Goal: Information Seeking & Learning: Learn about a topic

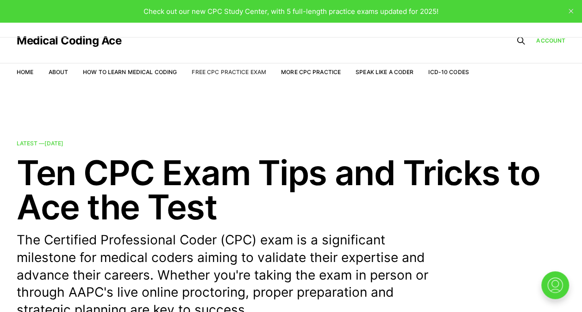
click at [221, 70] on link "Free CPC Practice Exam" at bounding box center [229, 72] width 75 height 7
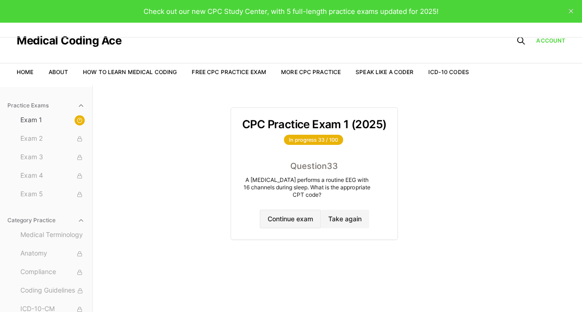
click at [295, 217] on button "Continue exam" at bounding box center [290, 219] width 61 height 19
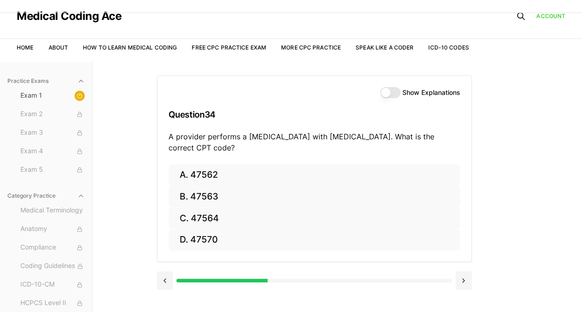
scroll to position [25, 0]
click at [388, 88] on button "Show Explanations" at bounding box center [390, 92] width 20 height 11
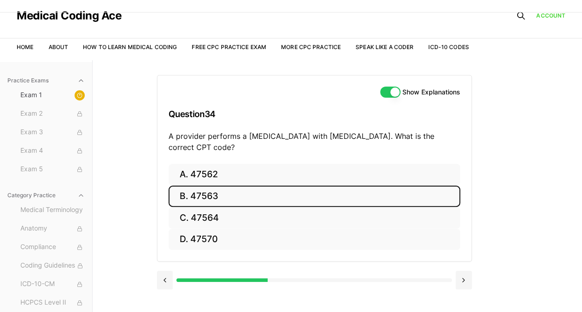
click at [231, 197] on button "B. 47563" at bounding box center [315, 197] width 292 height 22
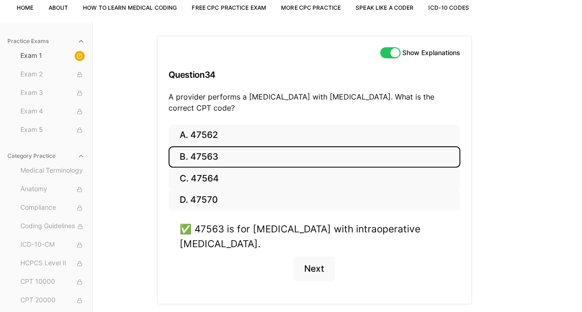
scroll to position [55, 0]
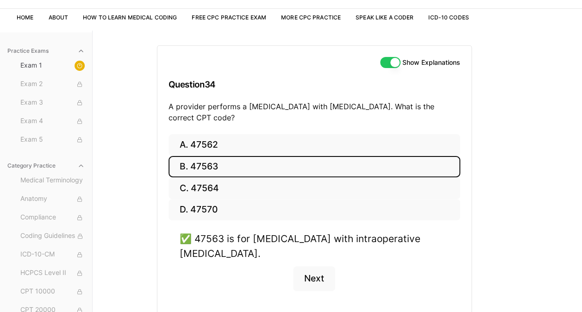
click at [317, 281] on button "Next" at bounding box center [314, 278] width 42 height 25
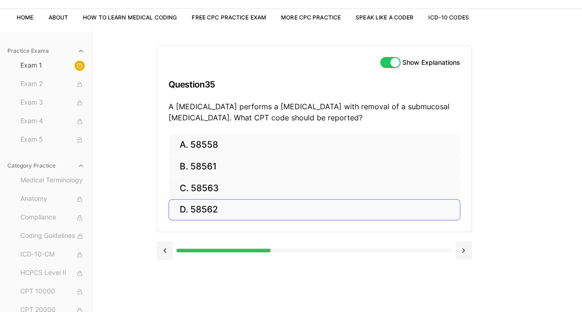
click at [220, 212] on button "D. 58562" at bounding box center [315, 210] width 292 height 22
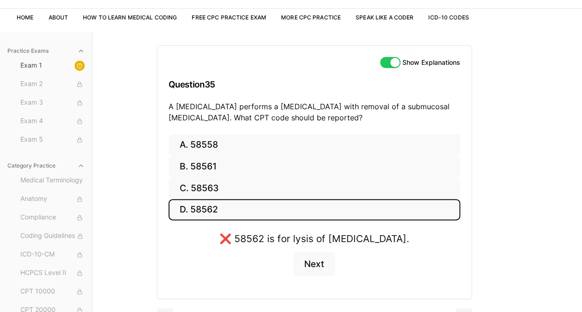
click at [237, 164] on button "B. 58561" at bounding box center [315, 167] width 292 height 22
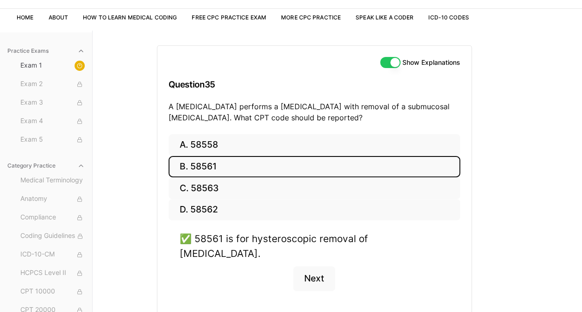
click at [329, 266] on button "Next" at bounding box center [314, 278] width 42 height 25
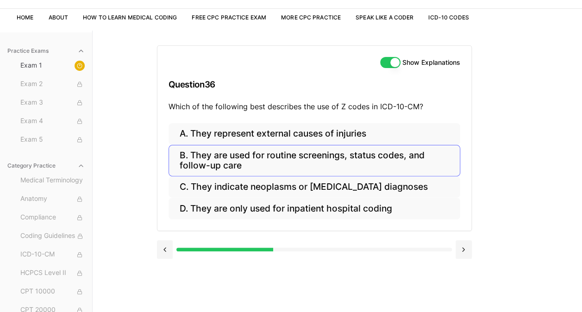
click at [281, 167] on button "B. They are used for routine screenings, status codes, and follow-up care" at bounding box center [315, 161] width 292 height 32
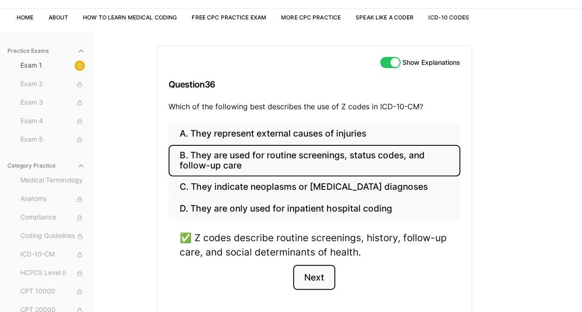
click at [316, 281] on button "Next" at bounding box center [314, 277] width 42 height 25
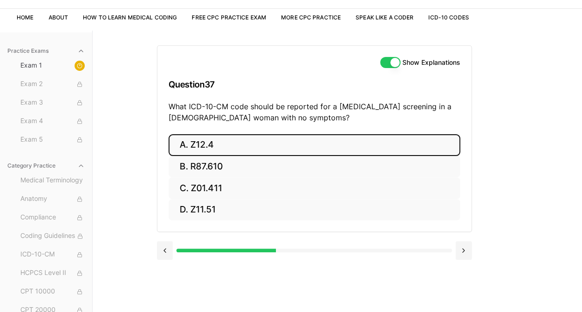
click at [235, 152] on button "A. Z12.4" at bounding box center [315, 145] width 292 height 22
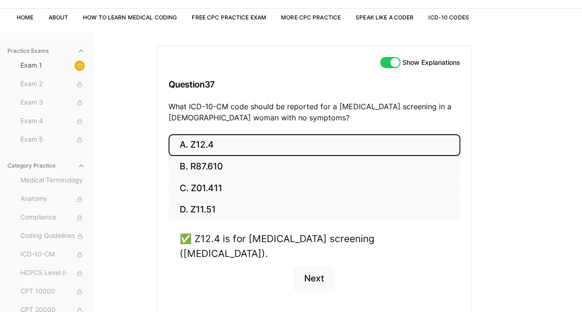
click at [317, 267] on button "Next" at bounding box center [314, 278] width 42 height 25
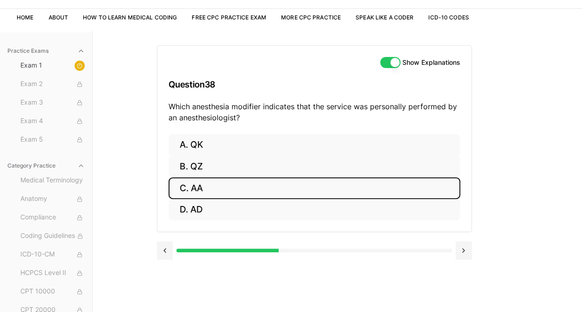
click at [212, 186] on button "C. AA" at bounding box center [315, 188] width 292 height 22
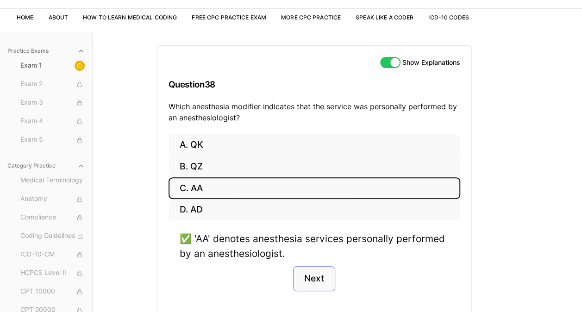
click at [310, 273] on button "Next" at bounding box center [314, 278] width 42 height 25
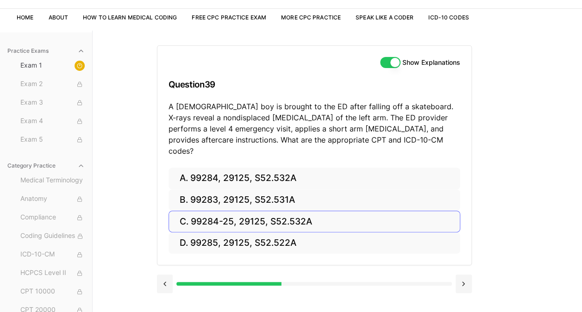
click at [240, 211] on button "C. 99284-25, 29125, S52.532A" at bounding box center [315, 222] width 292 height 22
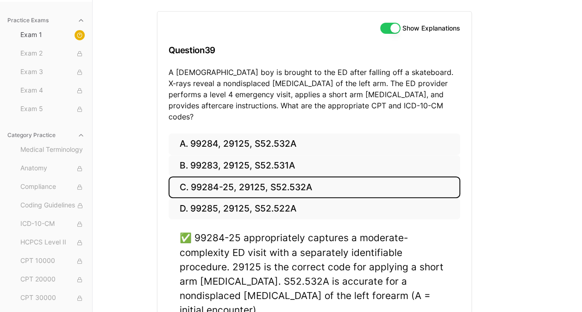
scroll to position [82, 0]
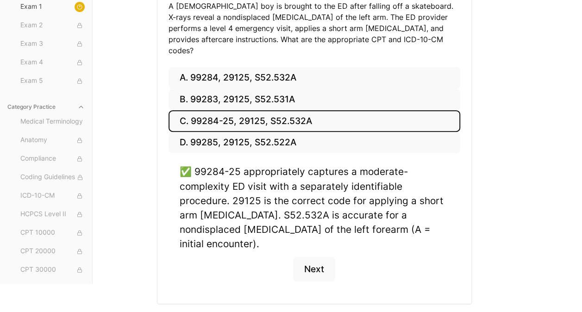
click at [310, 257] on button "Next" at bounding box center [314, 269] width 42 height 25
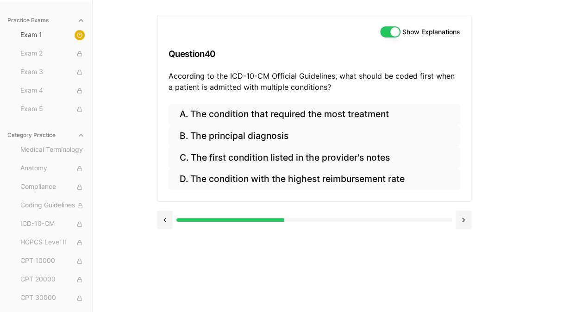
scroll to position [85, 0]
click at [335, 114] on button "A. The condition that required the most treatment" at bounding box center [315, 115] width 292 height 22
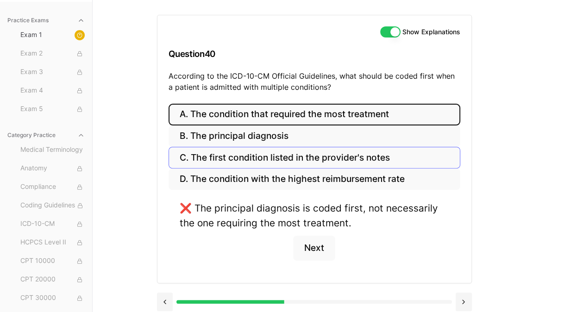
click at [273, 158] on button "C. The first condition listed in the provider's notes" at bounding box center [315, 158] width 292 height 22
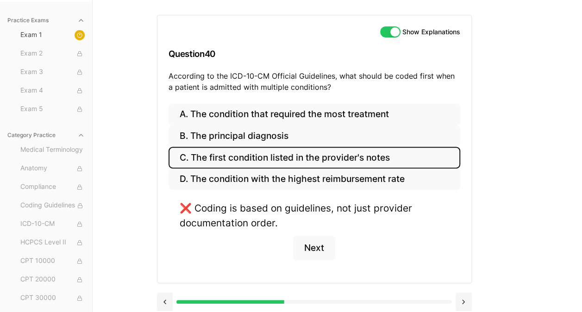
click at [305, 138] on button "B. The principal diagnosis" at bounding box center [315, 137] width 292 height 22
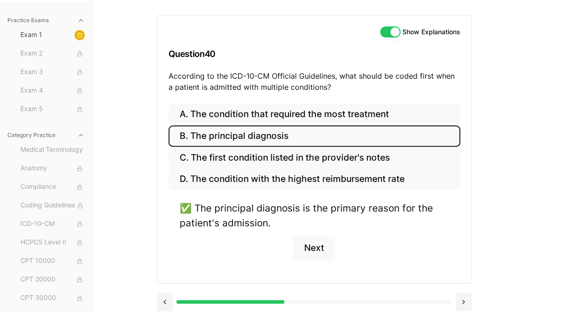
click at [322, 246] on button "Next" at bounding box center [314, 248] width 42 height 25
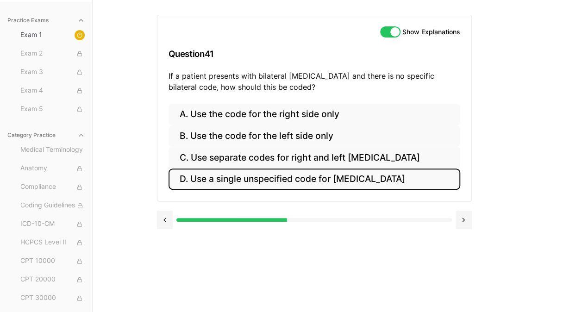
click at [285, 183] on button "D. Use a single unspecified code for [MEDICAL_DATA]" at bounding box center [315, 180] width 292 height 22
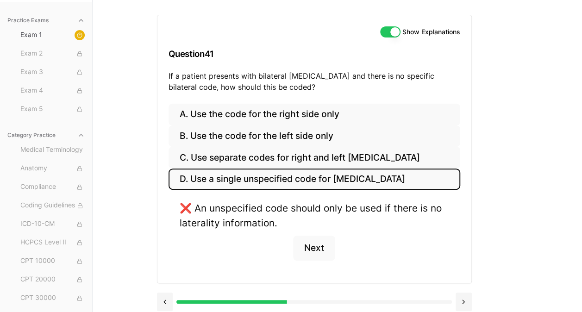
click at [361, 157] on button "C. Use separate codes for right and left [MEDICAL_DATA]" at bounding box center [315, 158] width 292 height 22
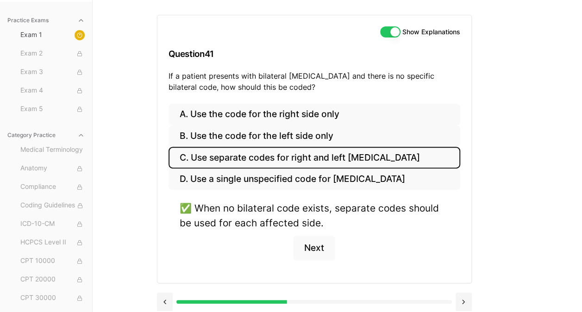
click at [318, 245] on button "Next" at bounding box center [314, 248] width 42 height 25
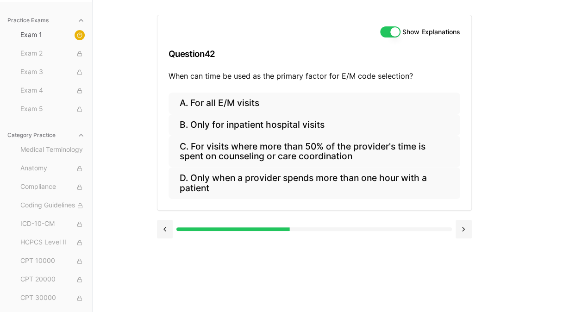
click at [317, 155] on button "C. For visits where more than 50% of the provider's time is spent on counseling…" at bounding box center [315, 152] width 292 height 32
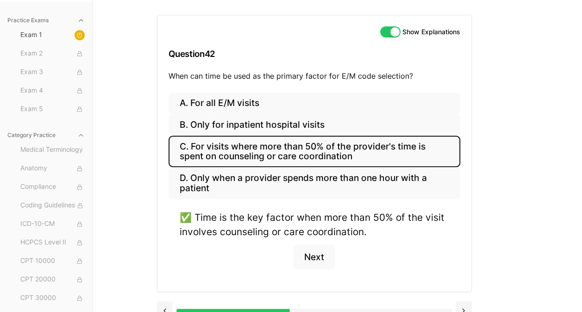
click at [307, 257] on button "Next" at bounding box center [314, 257] width 42 height 25
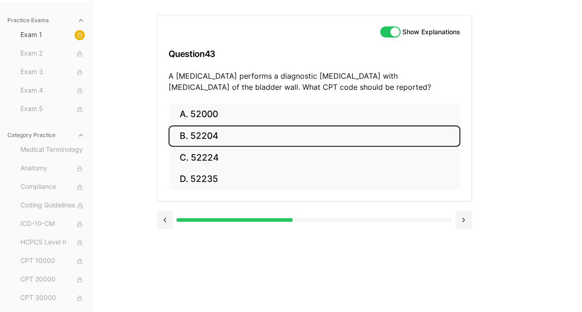
click at [239, 135] on button "B. 52204" at bounding box center [315, 137] width 292 height 22
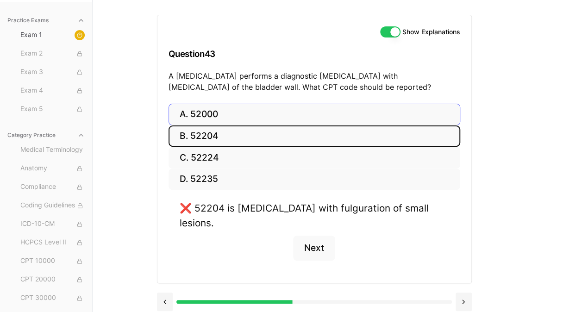
click at [243, 113] on button "A. 52000" at bounding box center [315, 115] width 292 height 22
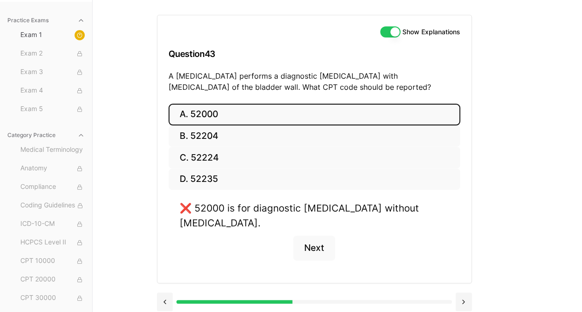
click at [225, 187] on button "D. 52235" at bounding box center [315, 180] width 292 height 22
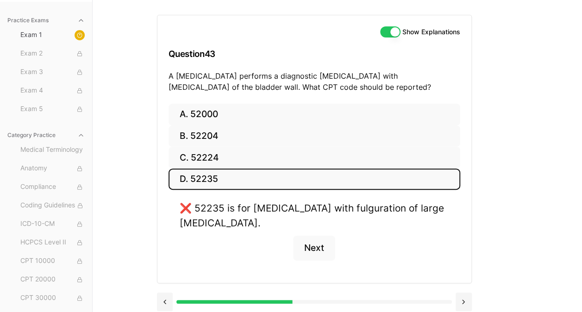
click at [248, 153] on button "C. 52224" at bounding box center [315, 158] width 292 height 22
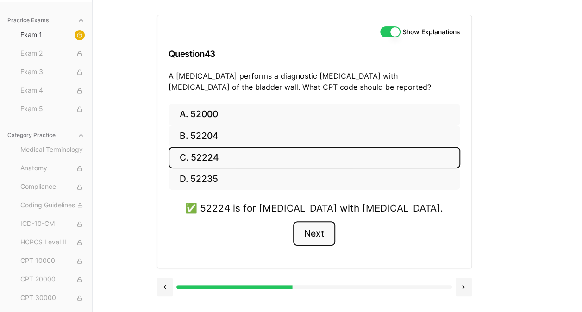
click at [323, 237] on button "Next" at bounding box center [314, 233] width 42 height 25
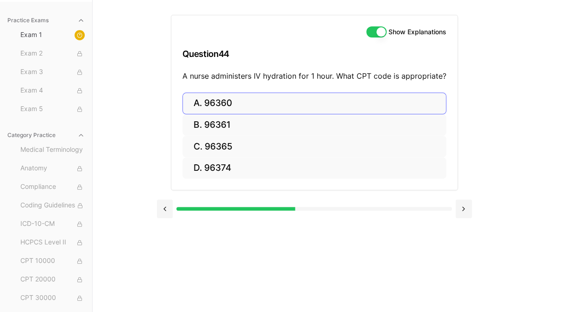
click at [259, 102] on button "A. 96360" at bounding box center [315, 104] width 264 height 22
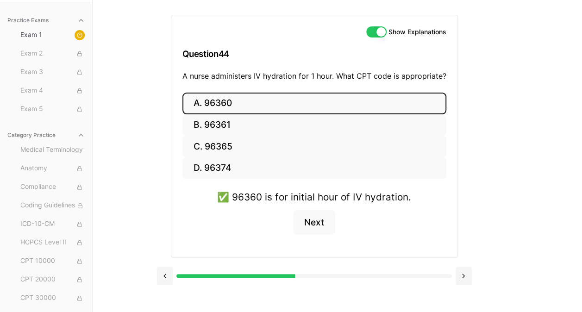
click at [317, 218] on button "Next" at bounding box center [314, 222] width 42 height 25
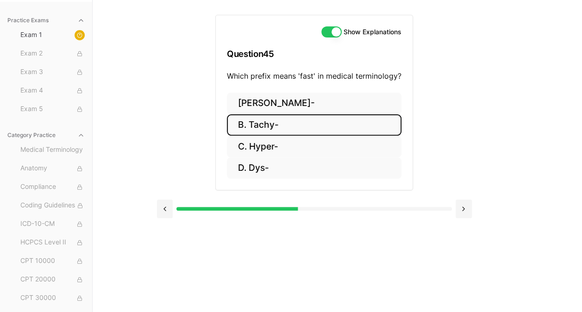
click at [286, 128] on button "B. Tachy-" at bounding box center [314, 125] width 175 height 22
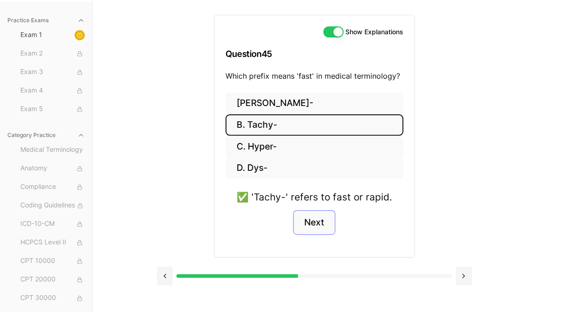
click at [322, 224] on button "Next" at bounding box center [314, 222] width 42 height 25
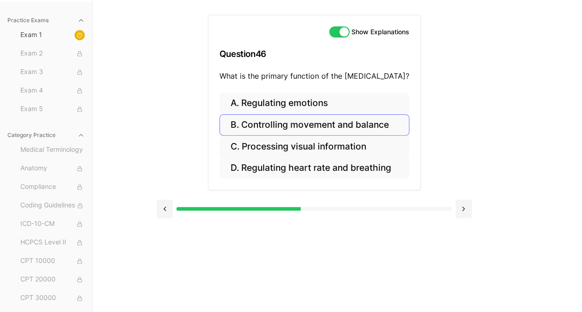
click at [324, 127] on button "B. Controlling movement and balance" at bounding box center [315, 125] width 190 height 22
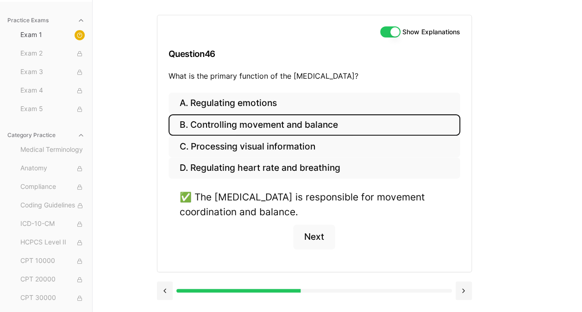
click at [321, 238] on button "Next" at bounding box center [314, 237] width 42 height 25
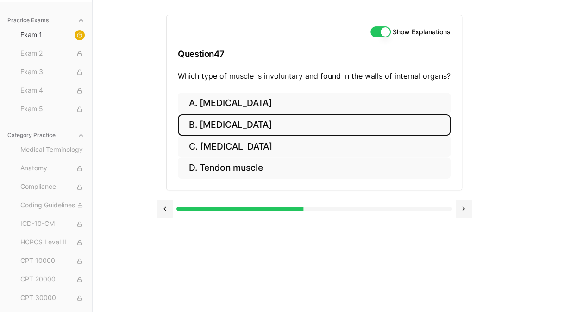
click at [241, 124] on button "B. [MEDICAL_DATA]" at bounding box center [314, 125] width 273 height 22
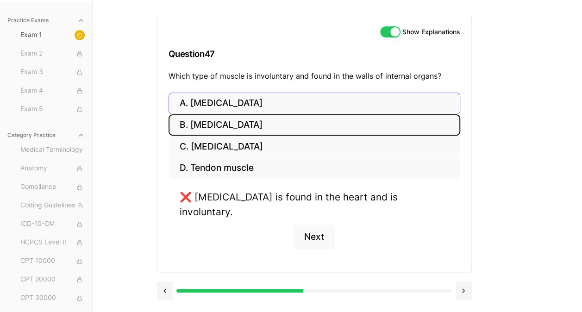
click at [248, 107] on button "A. [MEDICAL_DATA]" at bounding box center [315, 104] width 292 height 22
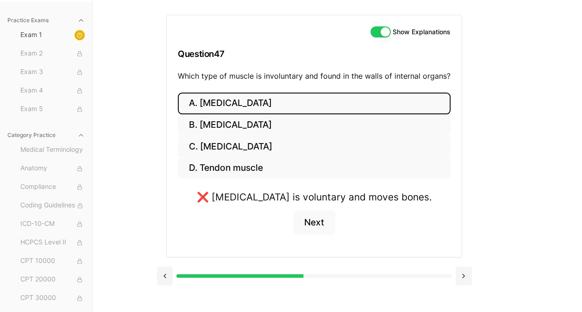
click at [240, 150] on button "C. [MEDICAL_DATA]" at bounding box center [314, 147] width 273 height 22
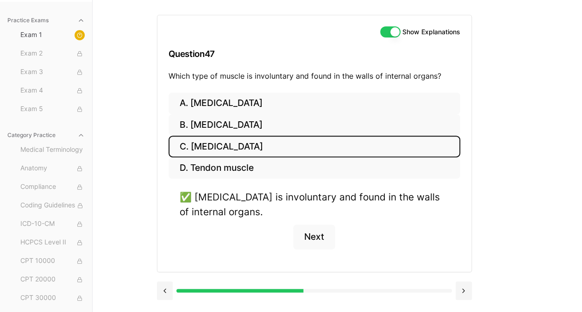
click at [316, 234] on button "Next" at bounding box center [314, 237] width 42 height 25
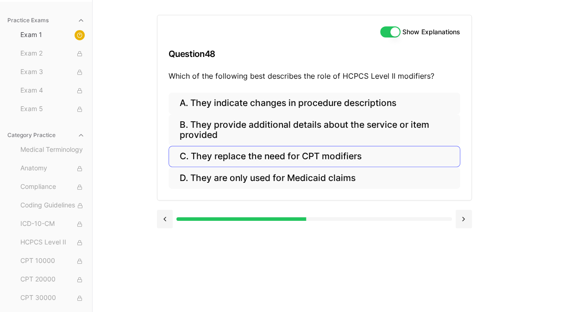
click at [357, 158] on button "C. They replace the need for CPT modifiers" at bounding box center [315, 157] width 292 height 22
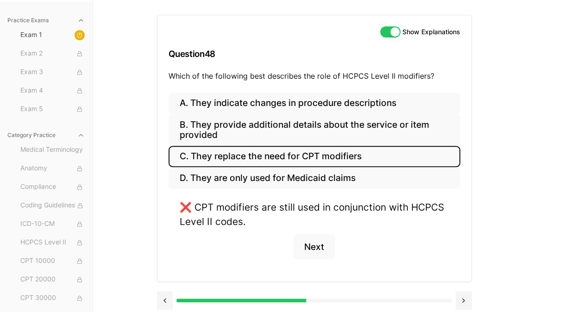
click at [390, 117] on button "B. They provide additional details about the service or item provided" at bounding box center [315, 130] width 292 height 32
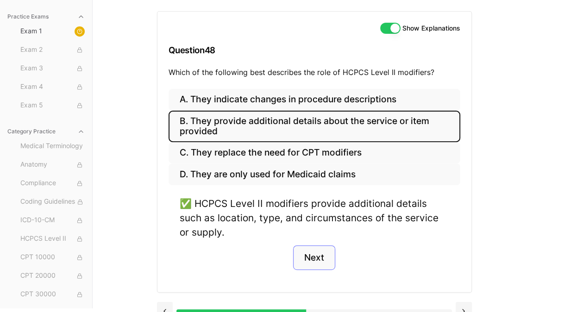
click at [317, 254] on button "Next" at bounding box center [314, 258] width 42 height 25
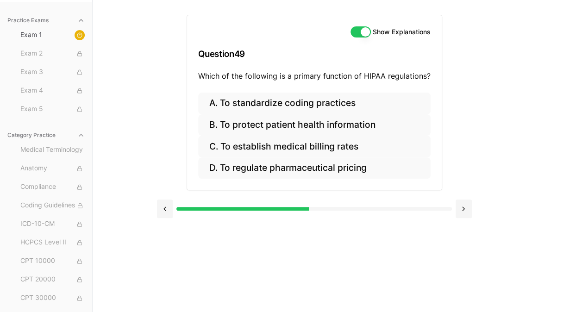
click at [370, 120] on button "B. To protect patient health information" at bounding box center [314, 125] width 233 height 22
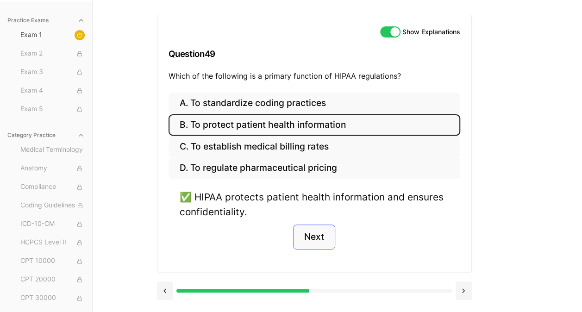
click at [318, 230] on button "Next" at bounding box center [314, 237] width 42 height 25
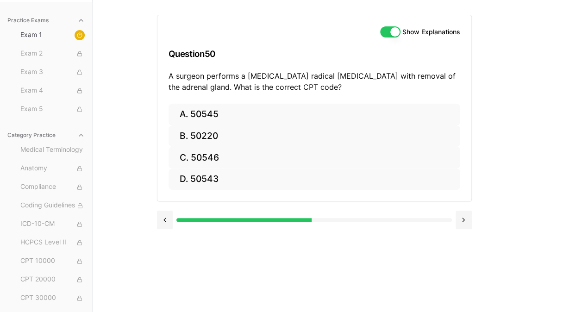
click at [239, 127] on button "B. 50220" at bounding box center [315, 137] width 292 height 22
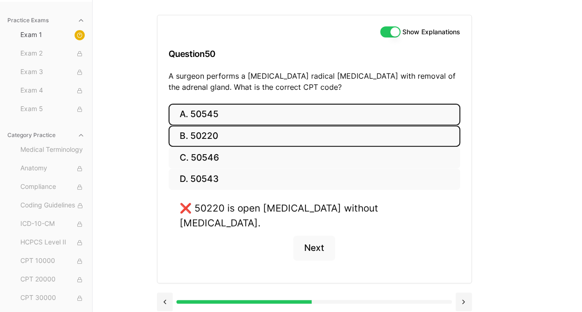
click at [247, 118] on button "A. 50545" at bounding box center [315, 115] width 292 height 22
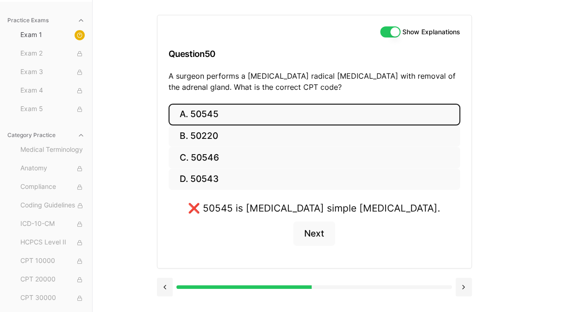
click at [240, 138] on button "B. 50220" at bounding box center [315, 137] width 292 height 22
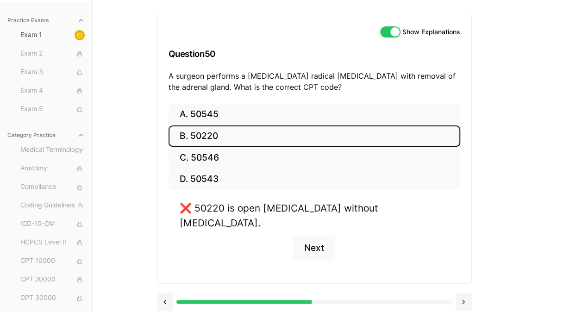
click at [263, 164] on button "C. 50546" at bounding box center [315, 158] width 292 height 22
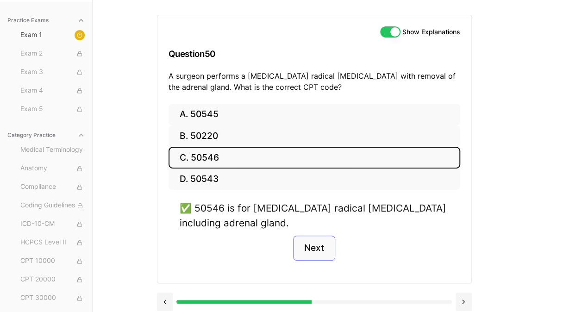
click at [316, 247] on button "Next" at bounding box center [314, 248] width 42 height 25
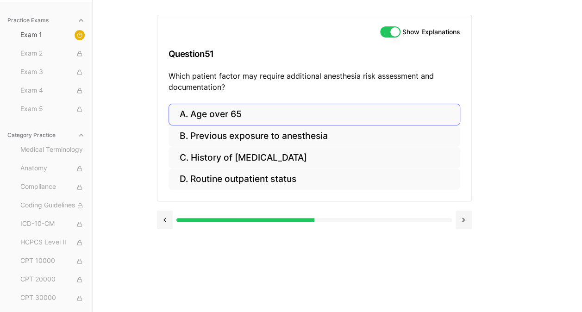
click at [262, 113] on button "A. Age over 65" at bounding box center [315, 115] width 292 height 22
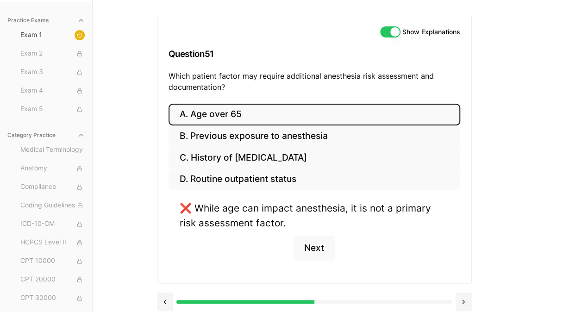
click at [329, 144] on button "B. Previous exposure to anesthesia" at bounding box center [315, 137] width 292 height 22
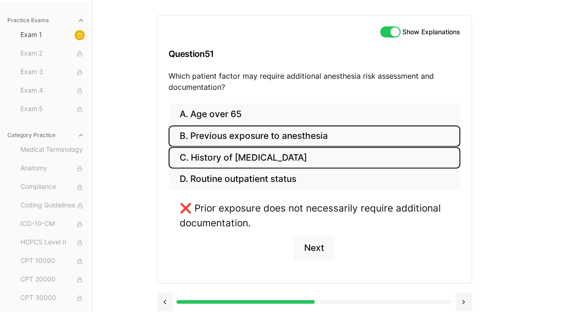
click at [345, 163] on button "C. History of [MEDICAL_DATA]" at bounding box center [315, 158] width 292 height 22
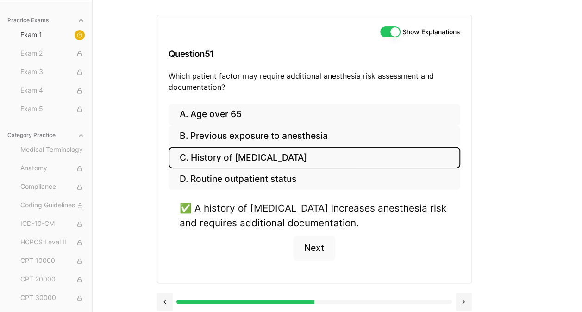
click at [327, 253] on button "Next" at bounding box center [314, 248] width 42 height 25
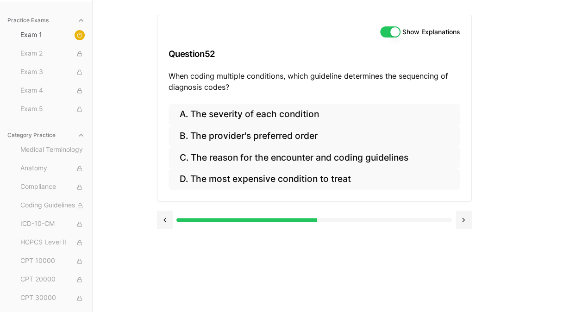
click at [299, 139] on button "B. The provider's preferred order" at bounding box center [315, 137] width 292 height 22
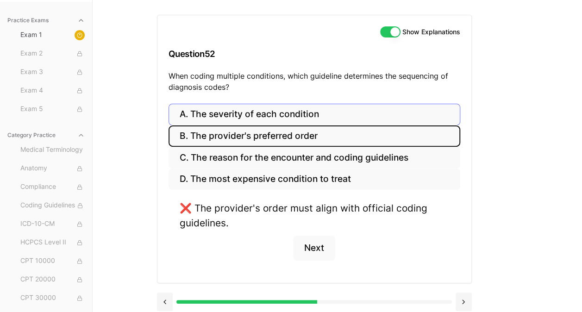
click at [328, 112] on button "A. The severity of each condition" at bounding box center [315, 115] width 292 height 22
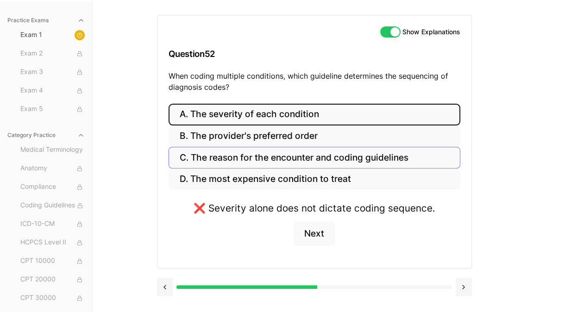
click at [328, 161] on button "C. The reason for the encounter and coding guidelines" at bounding box center [315, 158] width 292 height 22
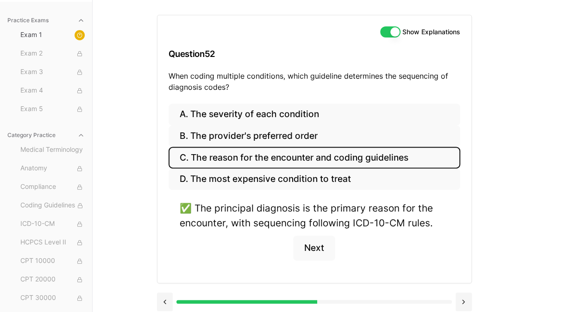
click at [318, 245] on button "Next" at bounding box center [314, 248] width 42 height 25
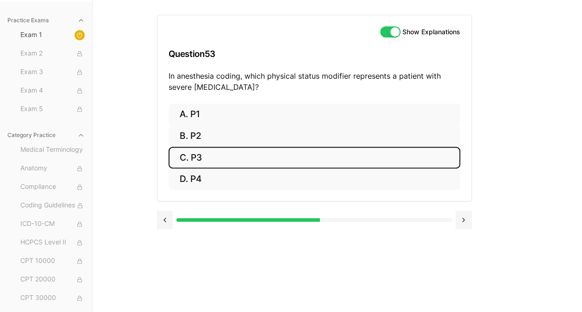
click at [213, 163] on button "C. P3" at bounding box center [315, 158] width 292 height 22
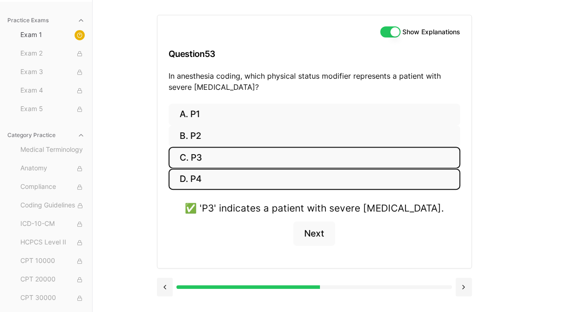
click at [223, 181] on button "D. P4" at bounding box center [315, 180] width 292 height 22
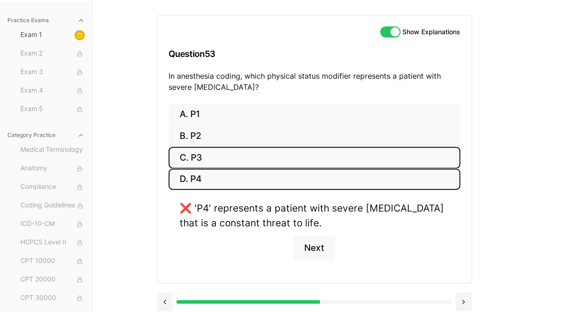
click at [265, 157] on button "C. P3" at bounding box center [315, 158] width 292 height 22
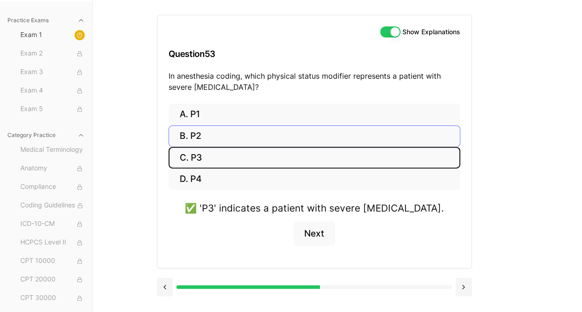
click at [279, 133] on button "B. P2" at bounding box center [315, 137] width 292 height 22
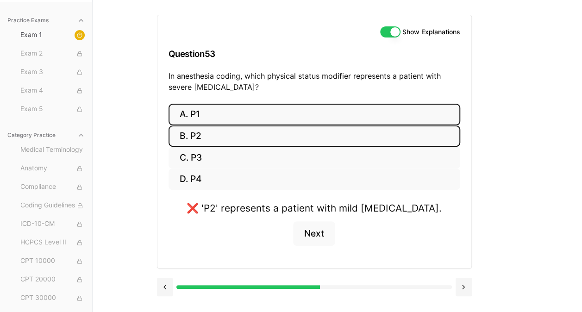
click at [275, 119] on button "A. P1" at bounding box center [315, 115] width 292 height 22
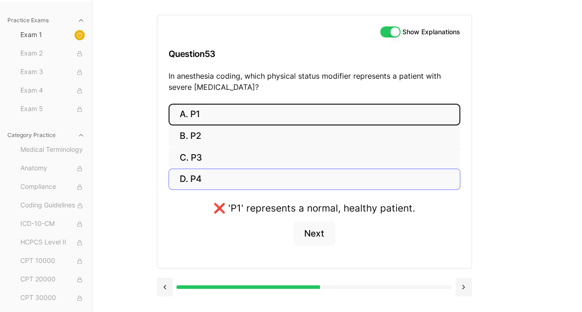
click at [215, 184] on button "D. P4" at bounding box center [315, 180] width 292 height 22
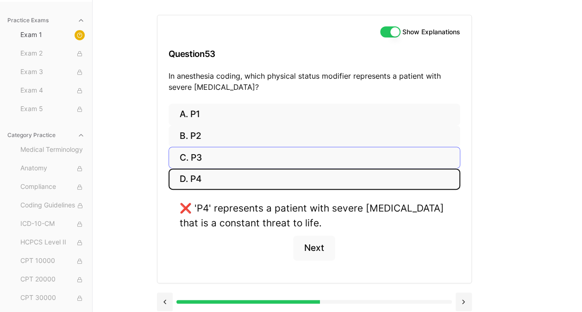
click at [254, 156] on button "C. P3" at bounding box center [315, 158] width 292 height 22
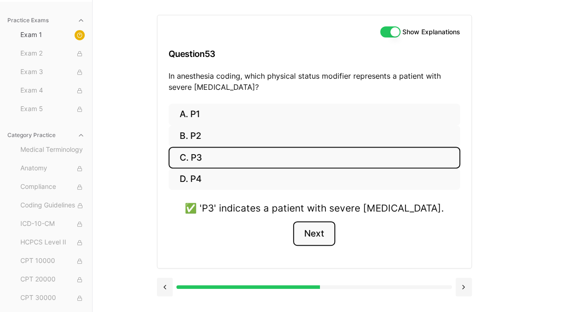
click at [309, 240] on button "Next" at bounding box center [314, 233] width 42 height 25
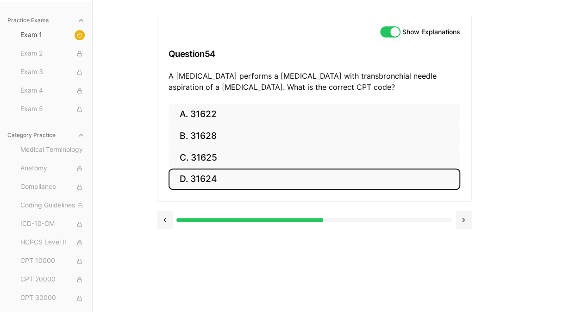
click at [220, 187] on button "D. 31624" at bounding box center [315, 180] width 292 height 22
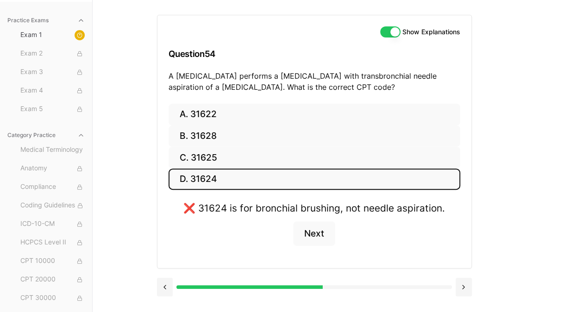
click at [242, 158] on button "C. 31625" at bounding box center [315, 158] width 292 height 22
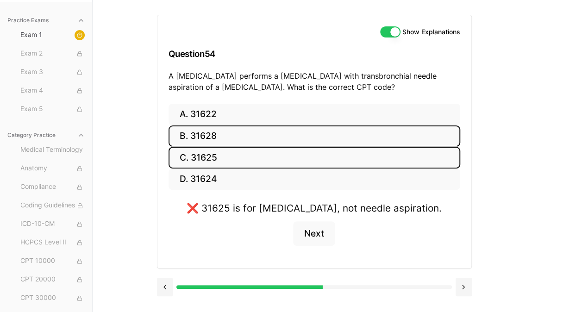
click at [262, 135] on button "B. 31628" at bounding box center [315, 137] width 292 height 22
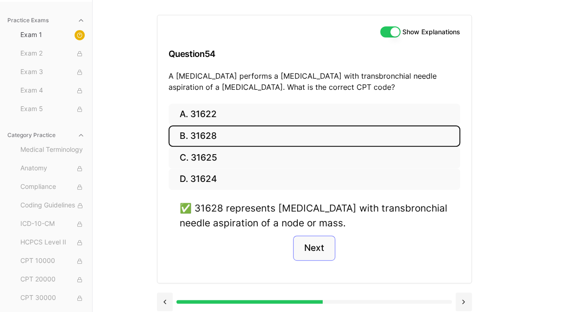
click at [317, 236] on button "Next" at bounding box center [314, 248] width 42 height 25
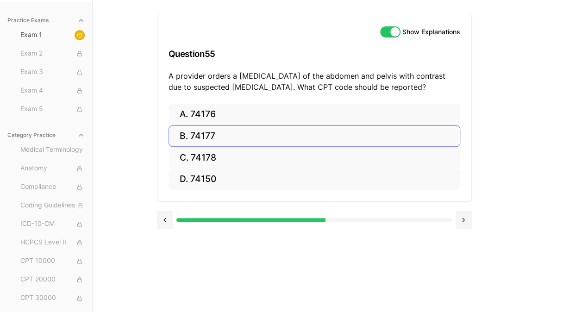
click at [220, 137] on button "B. 74177" at bounding box center [315, 137] width 292 height 22
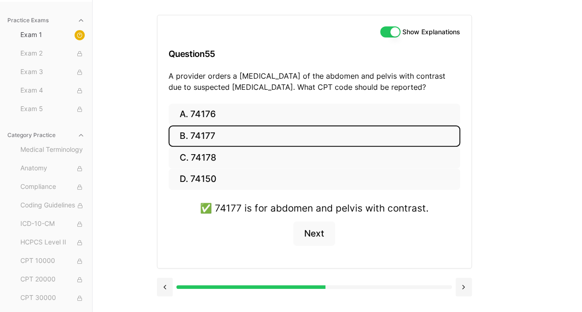
click at [331, 241] on button "Next" at bounding box center [314, 233] width 42 height 25
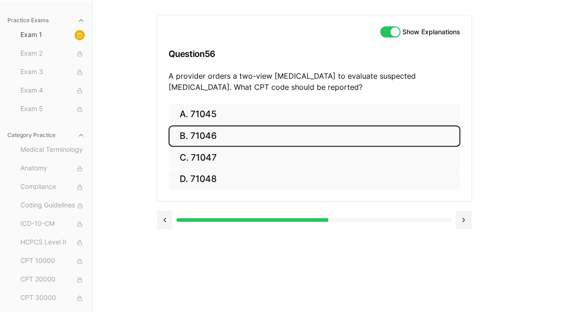
click at [241, 133] on button "B. 71046" at bounding box center [315, 137] width 292 height 22
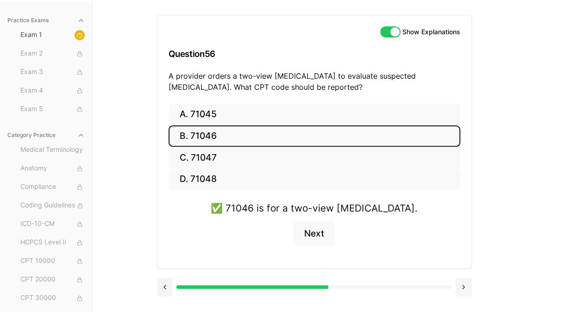
click at [317, 230] on button "Next" at bounding box center [314, 233] width 42 height 25
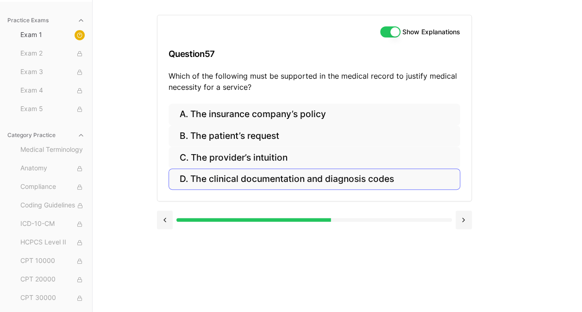
click at [356, 173] on button "D. The clinical documentation and diagnosis codes" at bounding box center [315, 180] width 292 height 22
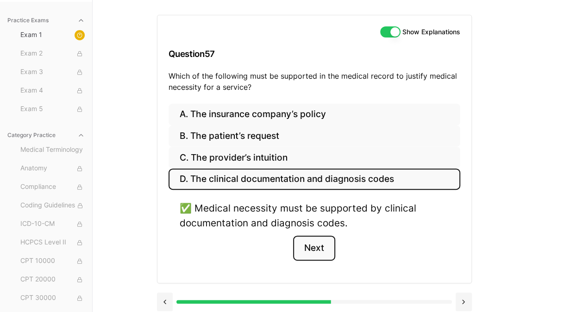
click at [313, 252] on button "Next" at bounding box center [314, 248] width 42 height 25
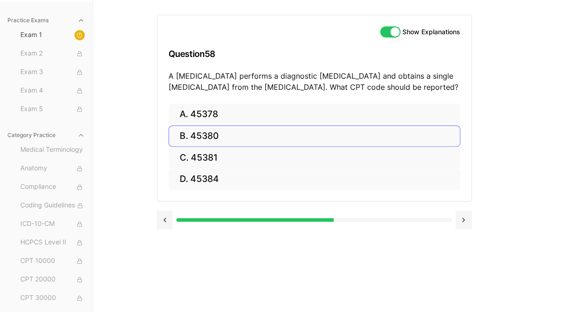
click at [234, 140] on button "B. 45380" at bounding box center [315, 137] width 292 height 22
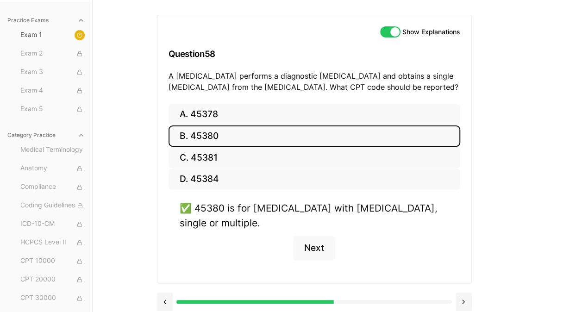
click at [313, 253] on button "Next" at bounding box center [314, 248] width 42 height 25
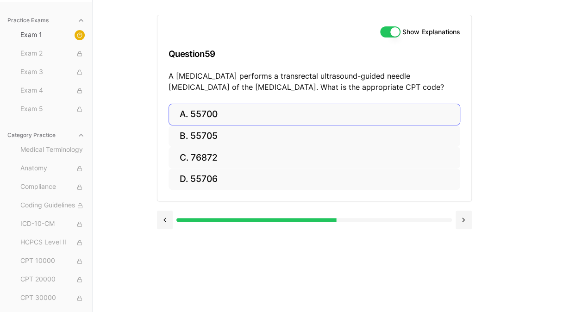
click at [246, 117] on button "A. 55700" at bounding box center [315, 115] width 292 height 22
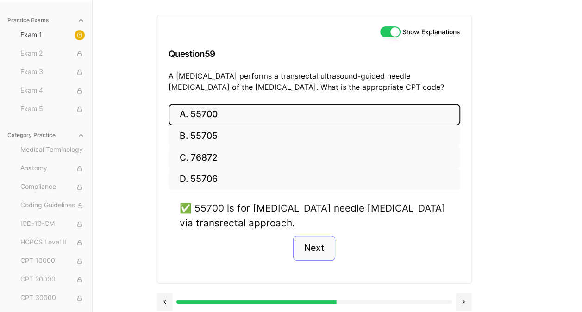
click at [321, 244] on button "Next" at bounding box center [314, 248] width 42 height 25
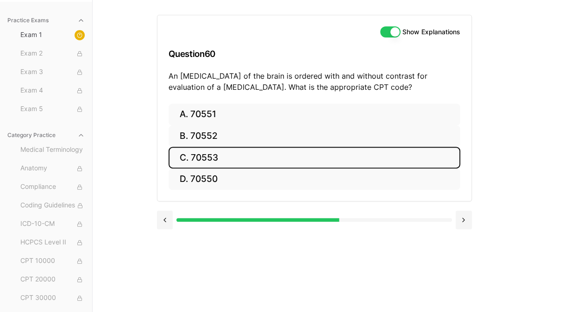
click at [235, 153] on button "C. 70553" at bounding box center [315, 158] width 292 height 22
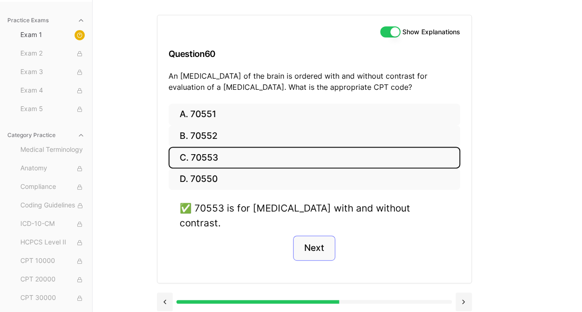
click at [313, 236] on button "Next" at bounding box center [314, 248] width 42 height 25
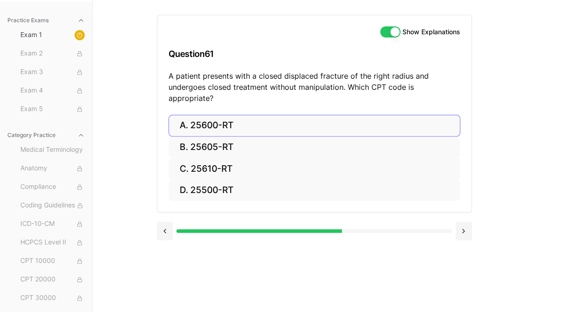
click at [256, 117] on button "A. 25600-RT" at bounding box center [315, 126] width 292 height 22
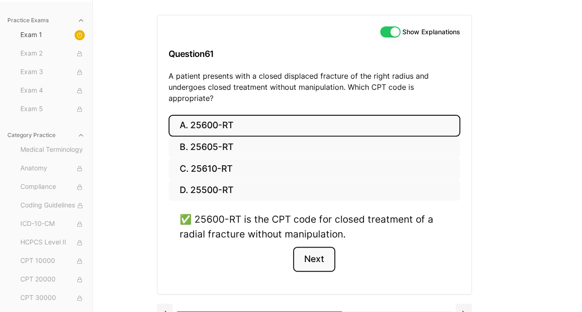
click at [318, 247] on button "Next" at bounding box center [314, 259] width 42 height 25
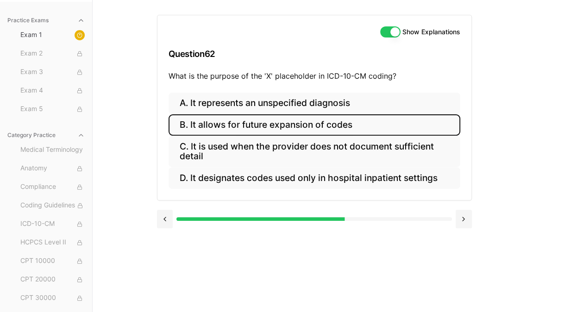
click at [271, 126] on button "B. It allows for future expansion of codes" at bounding box center [315, 125] width 292 height 22
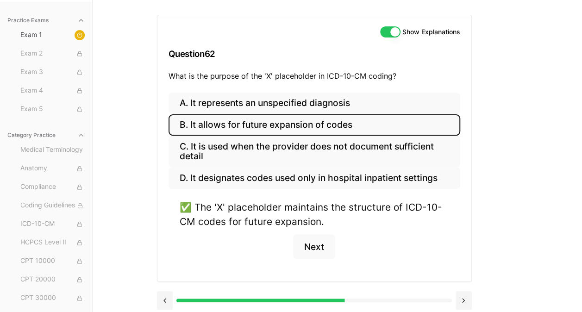
click at [313, 251] on button "Next" at bounding box center [314, 246] width 42 height 25
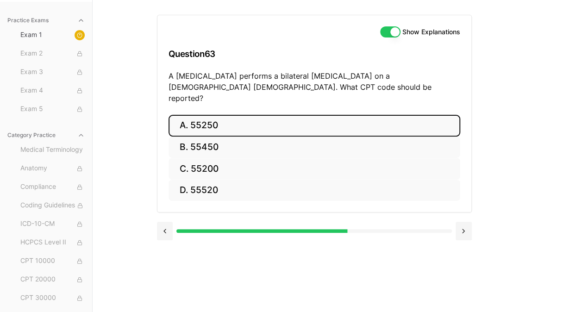
click at [234, 121] on button "A. 55250" at bounding box center [315, 126] width 292 height 22
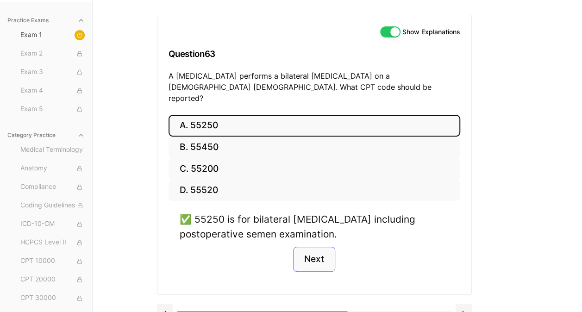
click at [329, 247] on button "Next" at bounding box center [314, 259] width 42 height 25
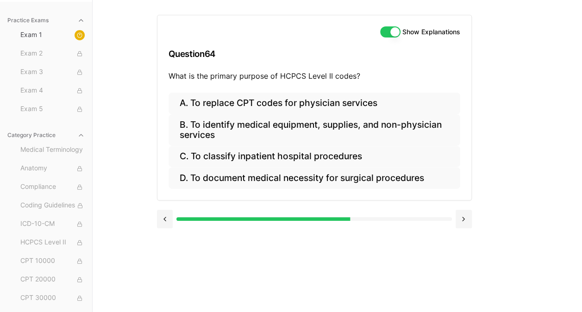
click at [261, 126] on button "B. To identify medical equipment, supplies, and non-physician services" at bounding box center [315, 130] width 292 height 32
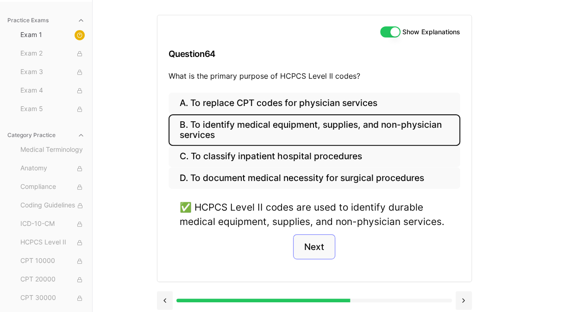
click at [321, 252] on button "Next" at bounding box center [314, 246] width 42 height 25
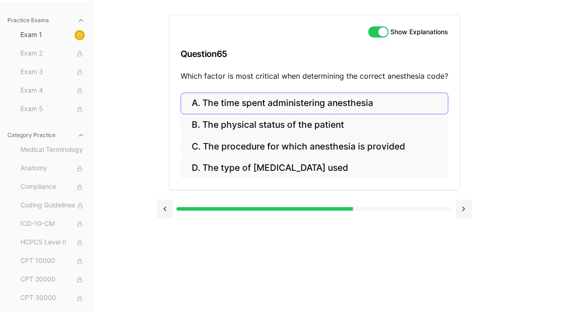
click at [378, 95] on button "A. The time spent administering anesthesia" at bounding box center [315, 104] width 268 height 22
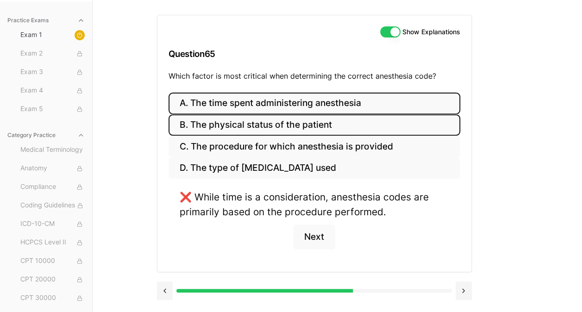
click at [358, 125] on button "B. The physical status of the patient" at bounding box center [315, 125] width 292 height 22
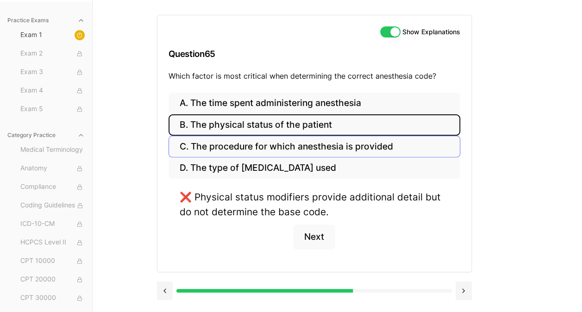
click at [382, 146] on button "C. The procedure for which anesthesia is provided" at bounding box center [315, 147] width 292 height 22
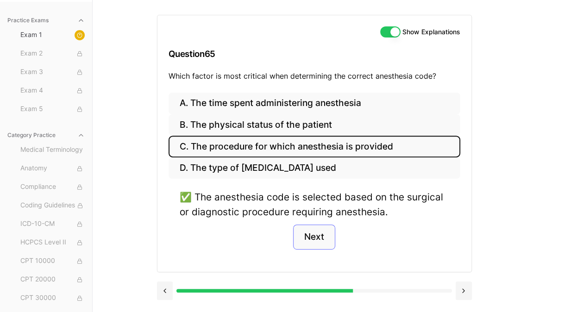
click at [313, 225] on button "Next" at bounding box center [314, 237] width 42 height 25
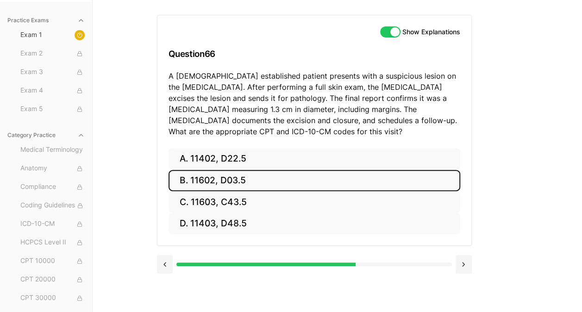
click at [241, 188] on button "B. 11602, D03.5" at bounding box center [315, 181] width 292 height 22
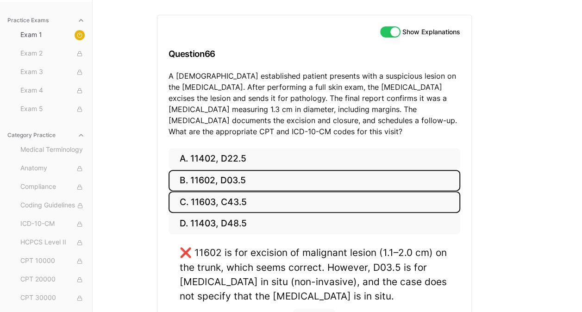
click at [240, 201] on button "C. 11603, C43.5" at bounding box center [315, 202] width 292 height 22
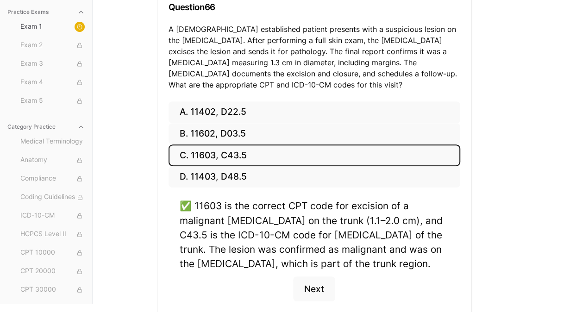
scroll to position [133, 0]
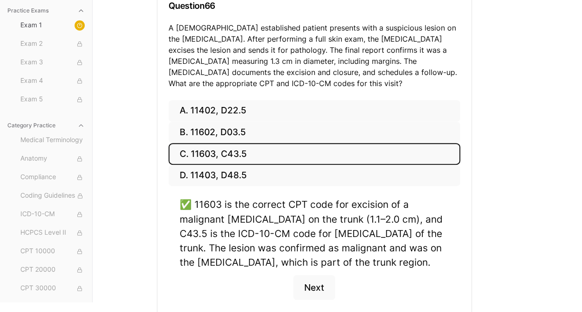
click at [309, 275] on button "Next" at bounding box center [314, 287] width 42 height 25
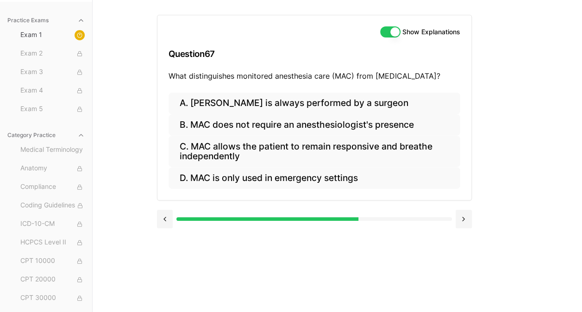
scroll to position [85, 0]
click at [158, 215] on button at bounding box center [165, 219] width 16 height 19
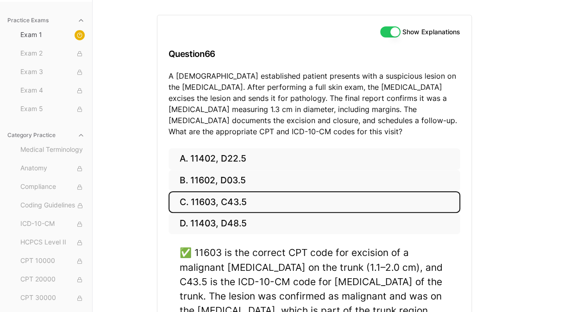
click at [530, 221] on div "Practice Exams Exam 1 Exam 2 Exam 3 Exam 4 Exam 5 Category Practice Medical Ter…" at bounding box center [291, 175] width 582 height 351
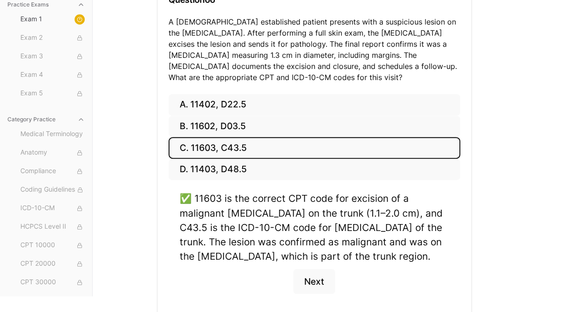
click at [320, 281] on button "Next" at bounding box center [314, 281] width 42 height 25
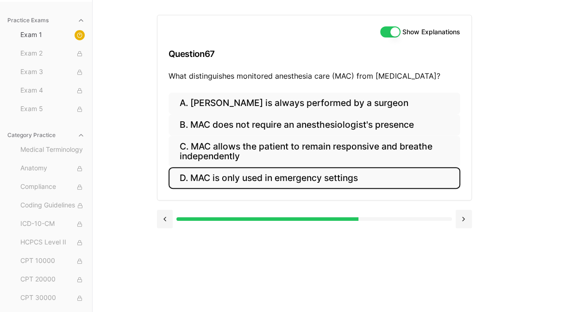
click at [297, 175] on button "D. MAC is only used in emergency settings" at bounding box center [315, 178] width 292 height 22
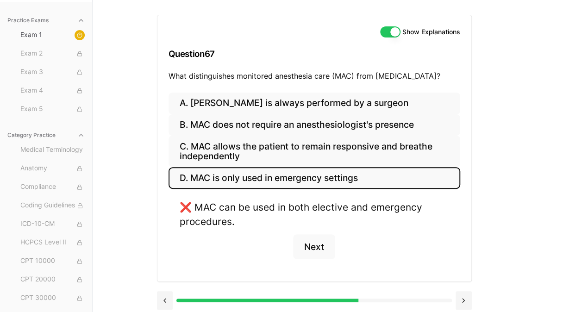
click at [315, 150] on button "C. MAC allows the patient to remain responsive and breathe independently" at bounding box center [315, 152] width 292 height 32
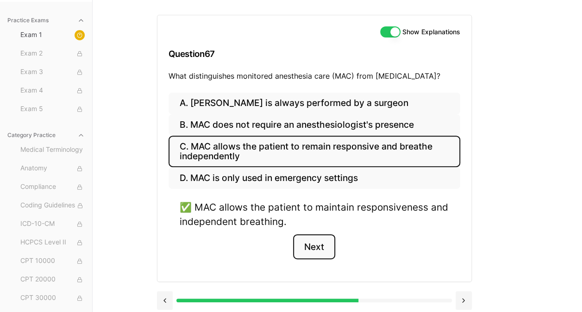
click at [318, 247] on button "Next" at bounding box center [314, 246] width 42 height 25
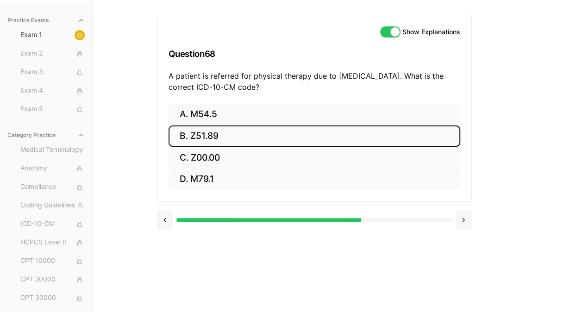
click at [246, 141] on button "B. Z51.89" at bounding box center [315, 137] width 292 height 22
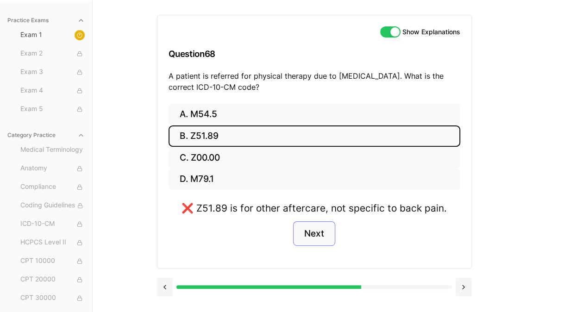
click at [321, 231] on button "Next" at bounding box center [314, 233] width 42 height 25
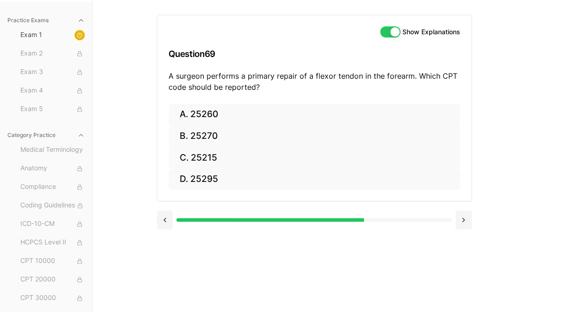
click at [240, 114] on button "A. 25260" at bounding box center [315, 115] width 292 height 22
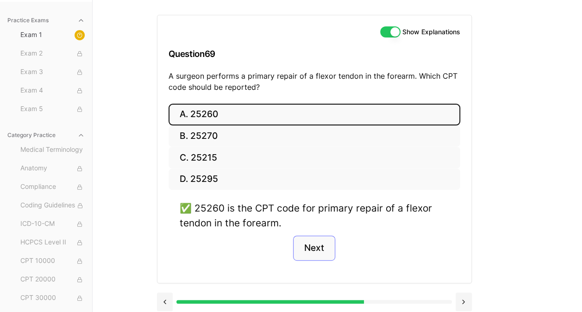
click at [322, 256] on button "Next" at bounding box center [314, 248] width 42 height 25
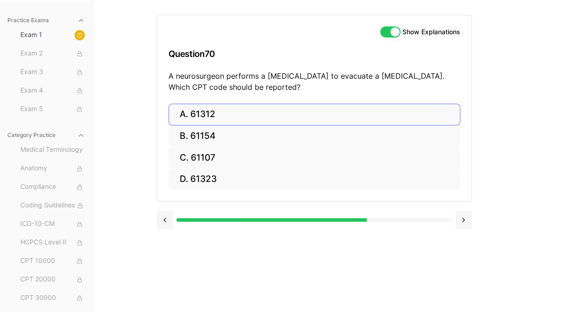
click at [250, 112] on button "A. 61312" at bounding box center [315, 115] width 292 height 22
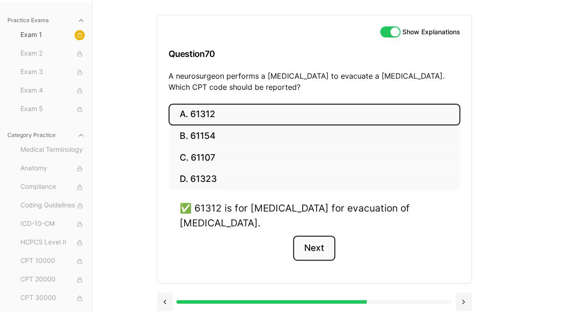
click at [326, 251] on button "Next" at bounding box center [314, 248] width 42 height 25
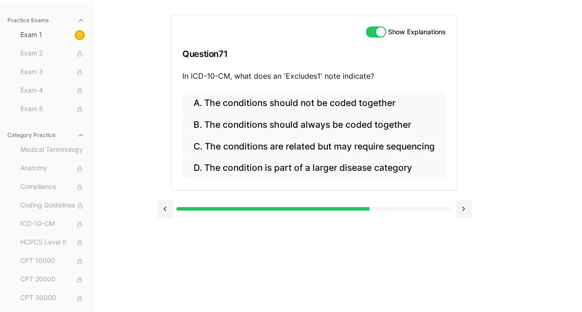
click at [375, 171] on button "D. The condition is part of a larger disease category" at bounding box center [315, 169] width 264 height 22
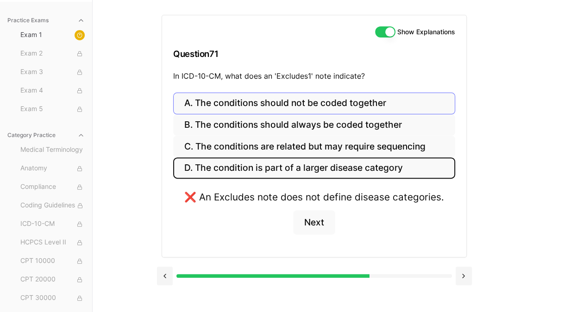
click at [398, 107] on button "A. The conditions should not be coded together" at bounding box center [314, 104] width 282 height 22
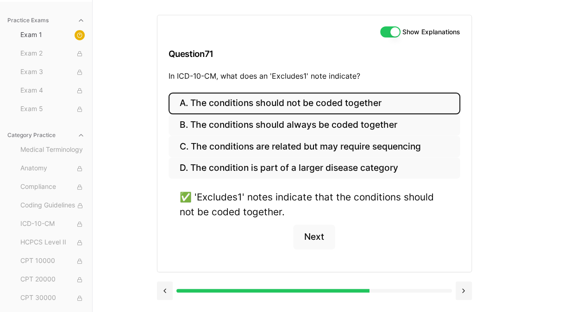
click at [310, 242] on button "Next" at bounding box center [314, 237] width 42 height 25
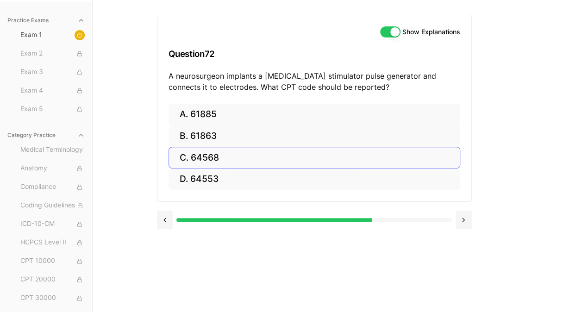
click at [218, 156] on button "C. 64568" at bounding box center [315, 158] width 292 height 22
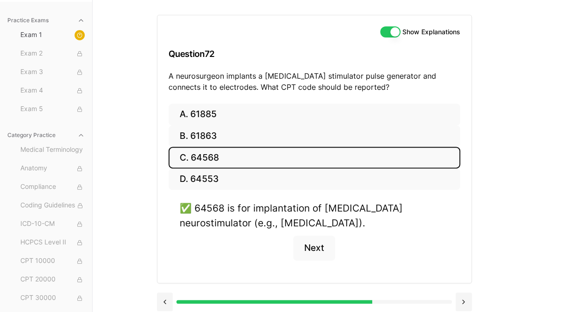
click at [321, 249] on button "Next" at bounding box center [314, 248] width 42 height 25
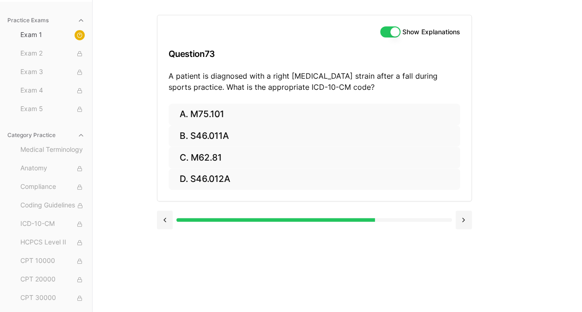
click at [267, 136] on button "B. S46.011A" at bounding box center [315, 137] width 292 height 22
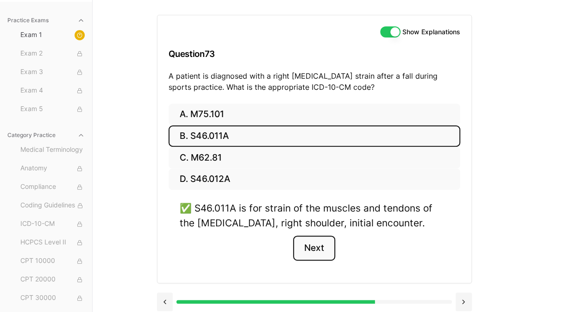
click at [314, 254] on button "Next" at bounding box center [314, 248] width 42 height 25
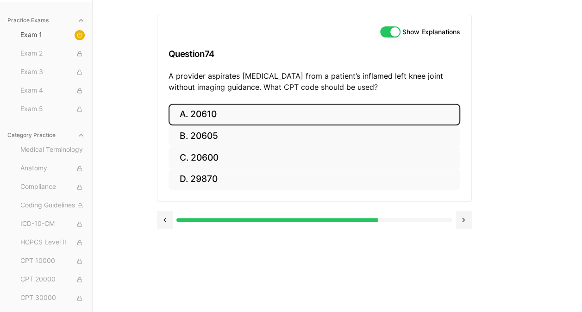
click at [246, 114] on button "A. 20610" at bounding box center [315, 115] width 292 height 22
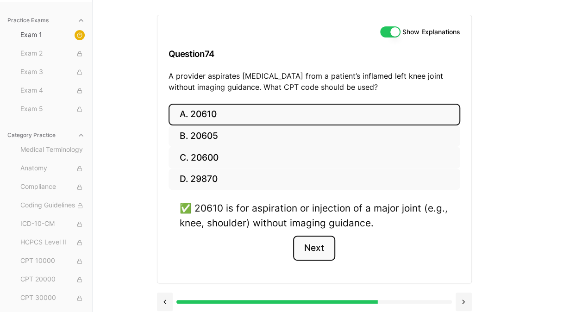
click at [321, 244] on button "Next" at bounding box center [314, 248] width 42 height 25
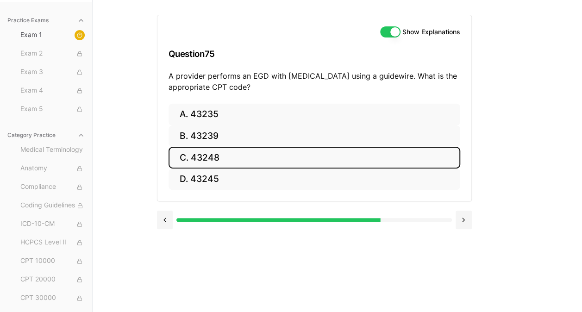
click at [238, 162] on button "C. 43248" at bounding box center [315, 158] width 292 height 22
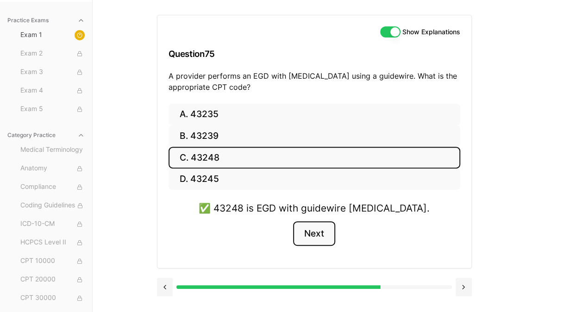
click at [313, 242] on button "Next" at bounding box center [314, 233] width 42 height 25
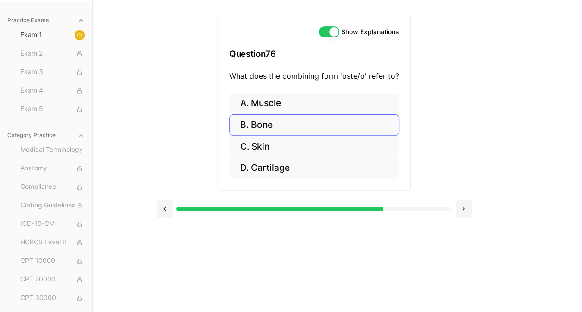
click at [276, 127] on button "B. Bone" at bounding box center [314, 125] width 170 height 22
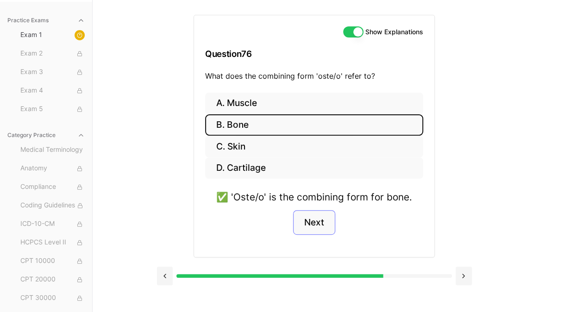
click at [309, 231] on button "Next" at bounding box center [314, 222] width 42 height 25
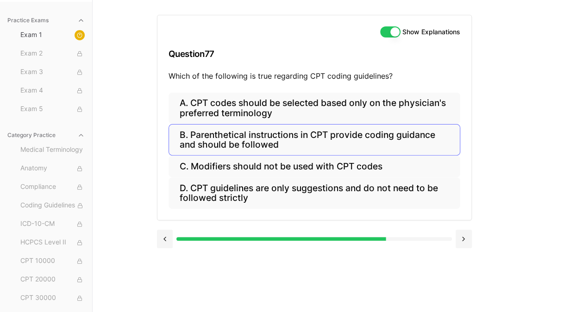
click at [314, 133] on button "B. Parenthetical instructions in CPT provide coding guidance and should be foll…" at bounding box center [315, 140] width 292 height 32
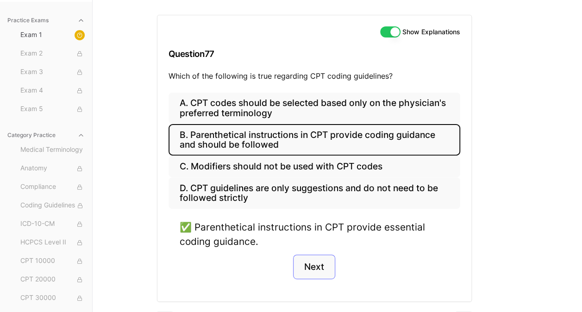
click at [317, 265] on button "Next" at bounding box center [314, 267] width 42 height 25
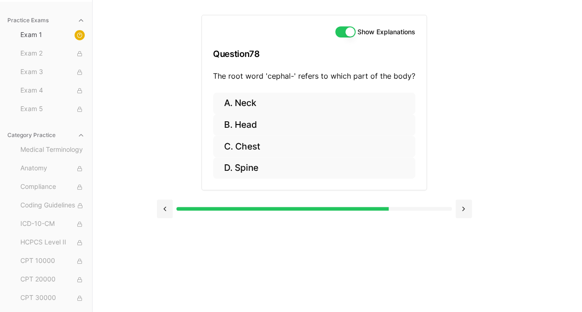
click at [275, 113] on button "A. Neck" at bounding box center [314, 104] width 202 height 22
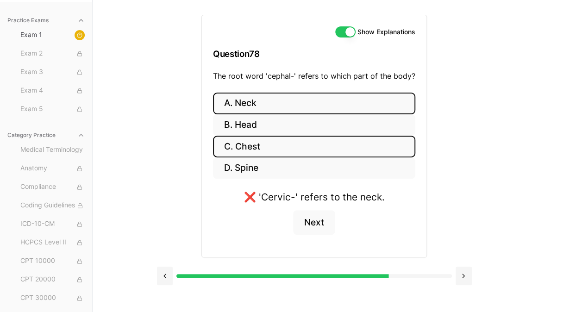
click at [278, 137] on button "C. Chest" at bounding box center [314, 147] width 202 height 22
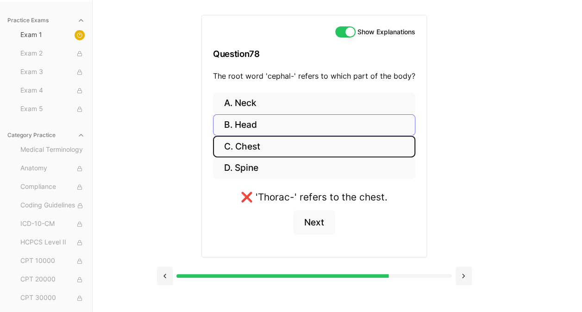
click at [263, 115] on button "B. Head" at bounding box center [314, 125] width 202 height 22
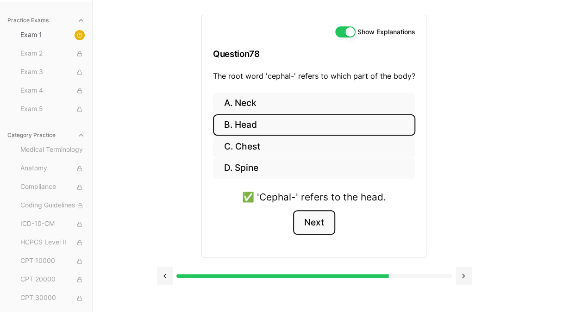
click at [309, 218] on button "Next" at bounding box center [314, 222] width 42 height 25
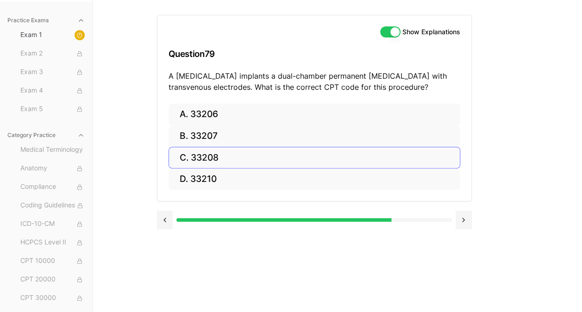
click at [229, 167] on button "C. 33208" at bounding box center [315, 158] width 292 height 22
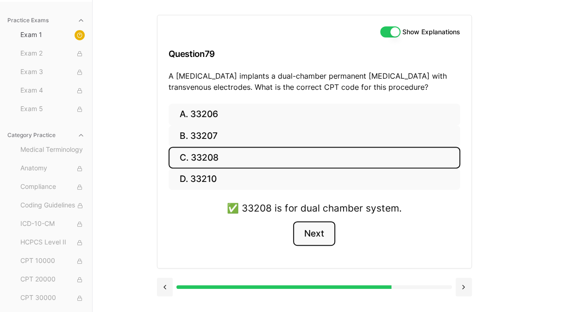
click at [319, 234] on button "Next" at bounding box center [314, 233] width 42 height 25
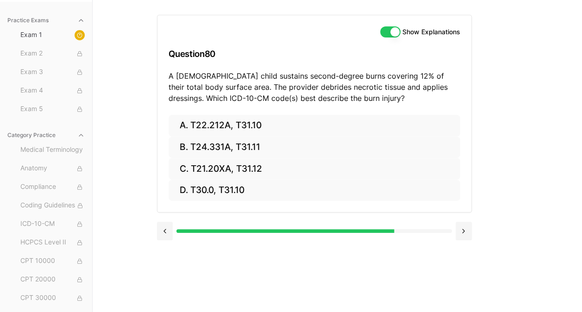
click at [303, 144] on button "B. T24.331A, T31.11" at bounding box center [315, 148] width 292 height 22
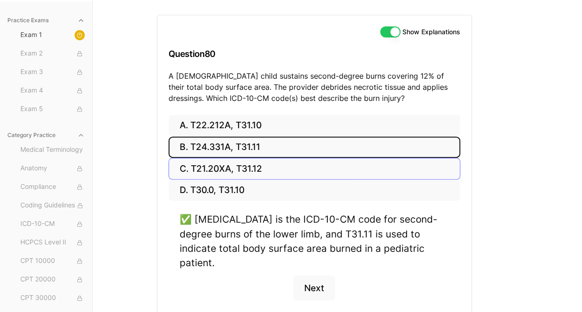
click at [298, 165] on button "C. T21.20XA, T31.12" at bounding box center [315, 169] width 292 height 22
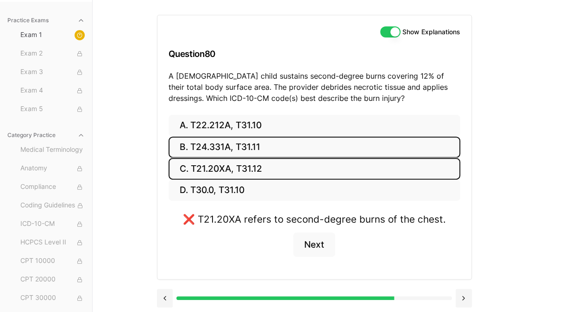
click at [325, 146] on button "B. T24.331A, T31.11" at bounding box center [315, 148] width 292 height 22
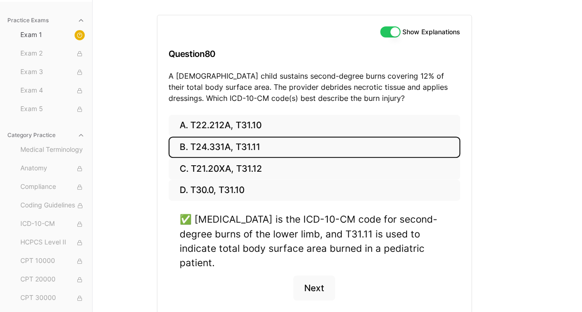
click at [320, 276] on button "Next" at bounding box center [314, 288] width 42 height 25
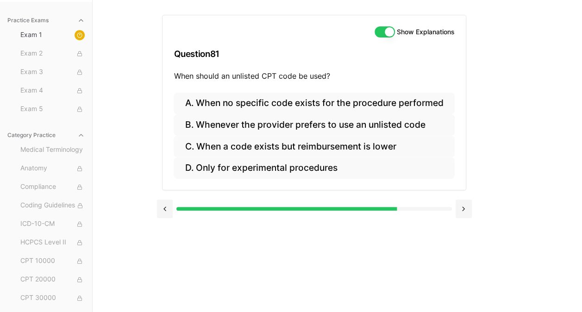
click at [323, 98] on button "A. When no specific code exists for the procedure performed" at bounding box center [314, 104] width 281 height 22
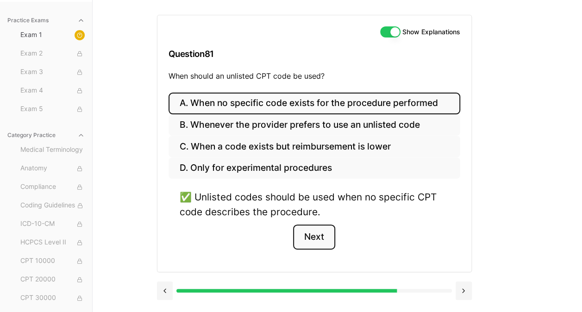
click at [308, 239] on button "Next" at bounding box center [314, 237] width 42 height 25
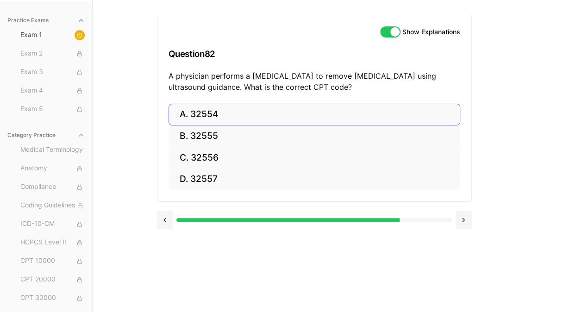
click at [241, 110] on button "A. 32554" at bounding box center [315, 115] width 292 height 22
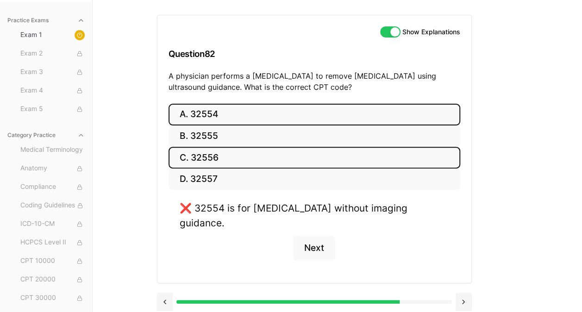
click at [236, 162] on button "C. 32556" at bounding box center [315, 158] width 292 height 22
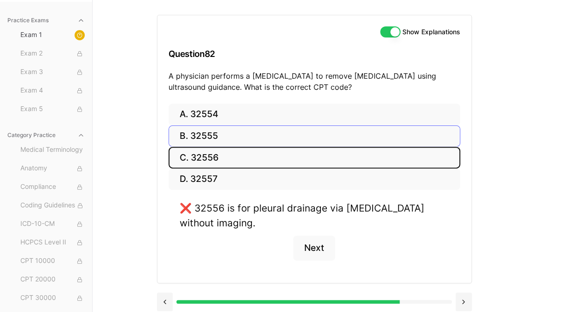
click at [255, 137] on button "B. 32555" at bounding box center [315, 137] width 292 height 22
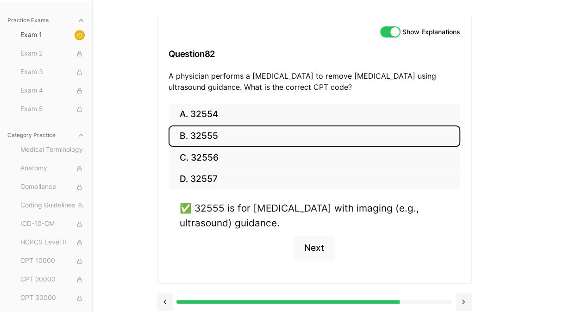
click at [321, 252] on button "Next" at bounding box center [314, 248] width 42 height 25
